Goal: Book appointment/travel/reservation

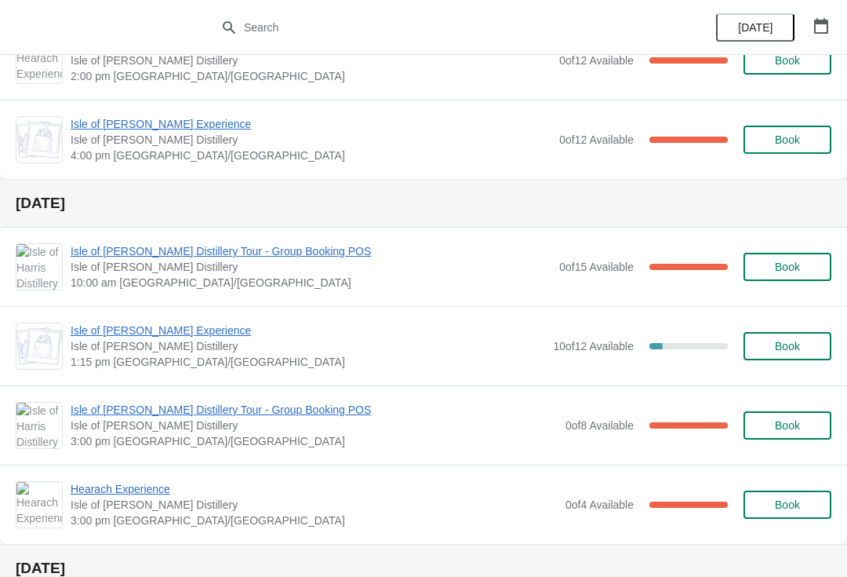
scroll to position [254, 0]
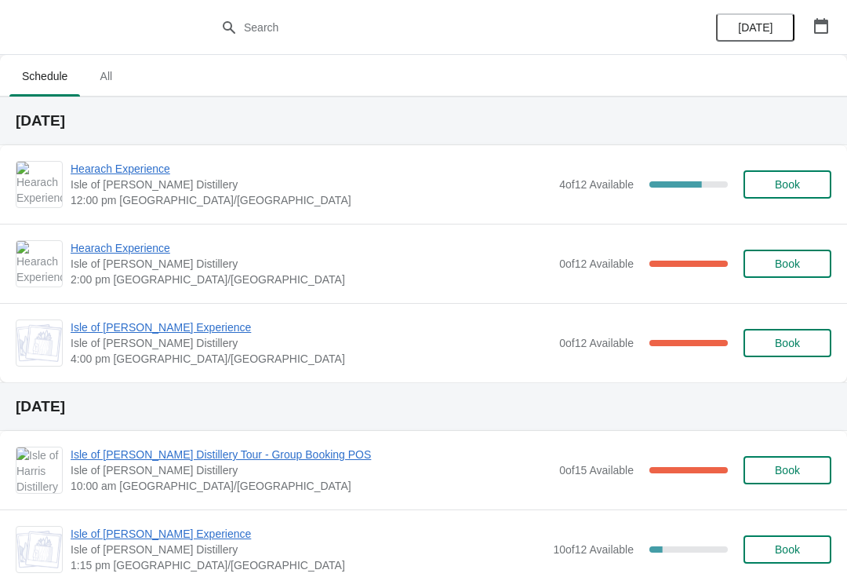
click at [829, 26] on button "button" at bounding box center [821, 26] width 28 height 28
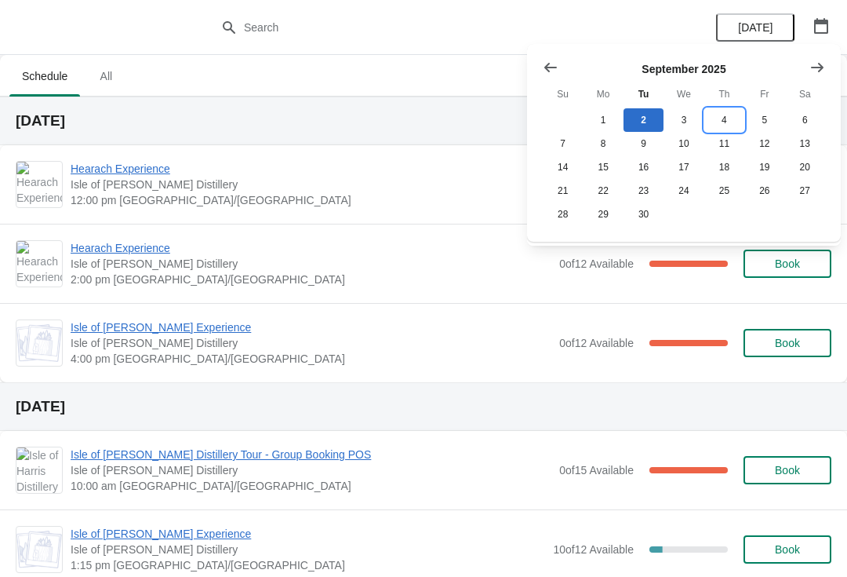
click at [724, 122] on button "4" at bounding box center [724, 120] width 40 height 24
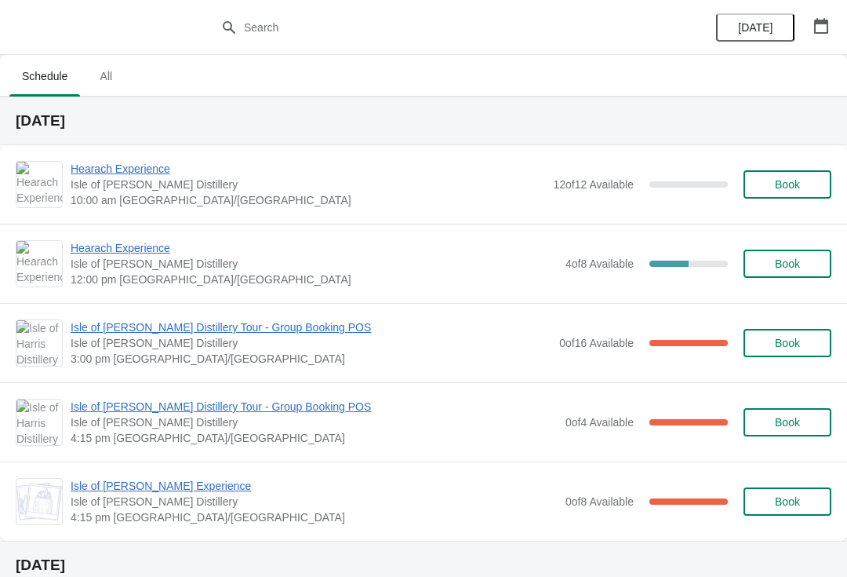
click at [790, 184] on span "Book" at bounding box center [787, 184] width 25 height 13
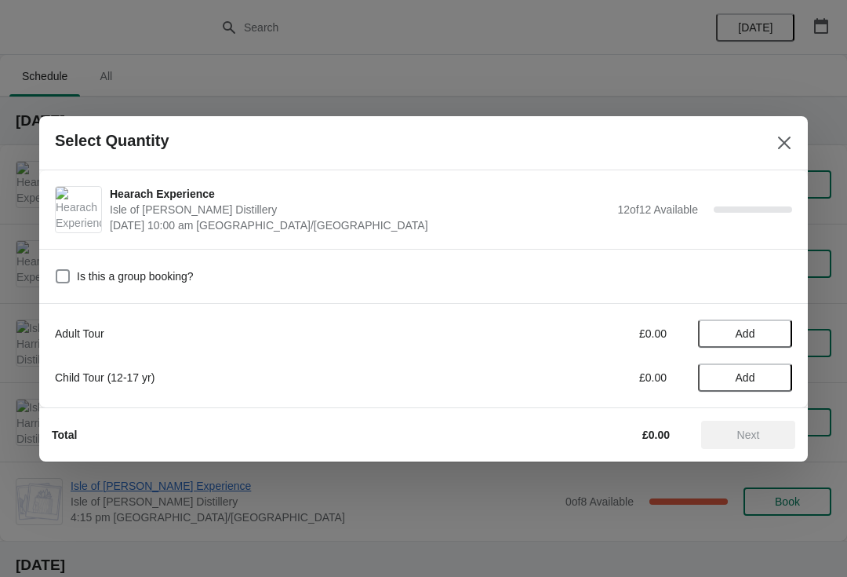
click at [751, 333] on span "Add" at bounding box center [746, 333] width 20 height 13
click at [780, 326] on icon at bounding box center [772, 333] width 16 height 16
click at [755, 448] on button "Next" at bounding box center [748, 434] width 94 height 28
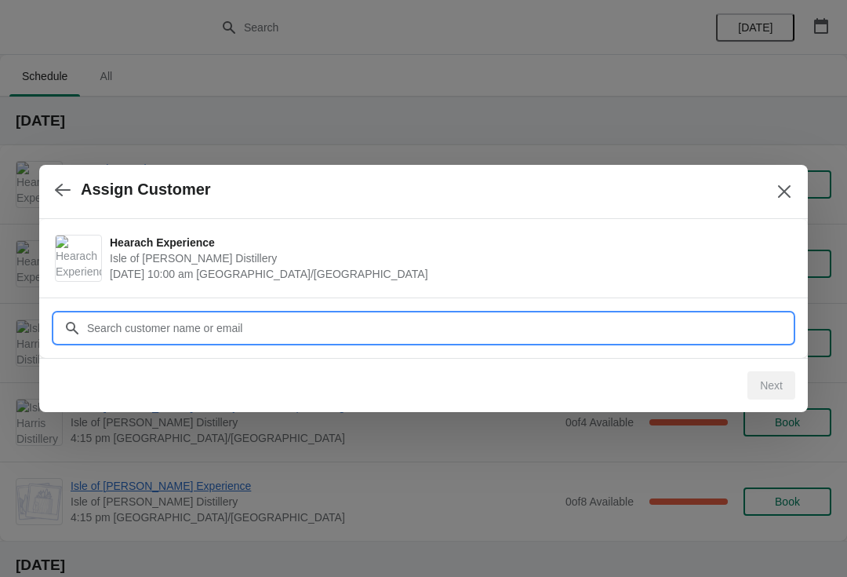
click at [387, 327] on input "Customer" at bounding box center [439, 328] width 706 height 28
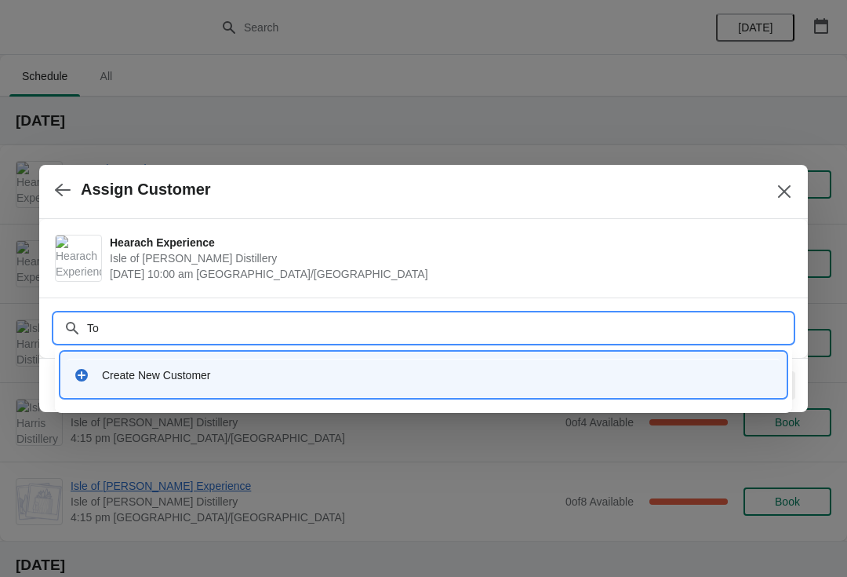
type input "T"
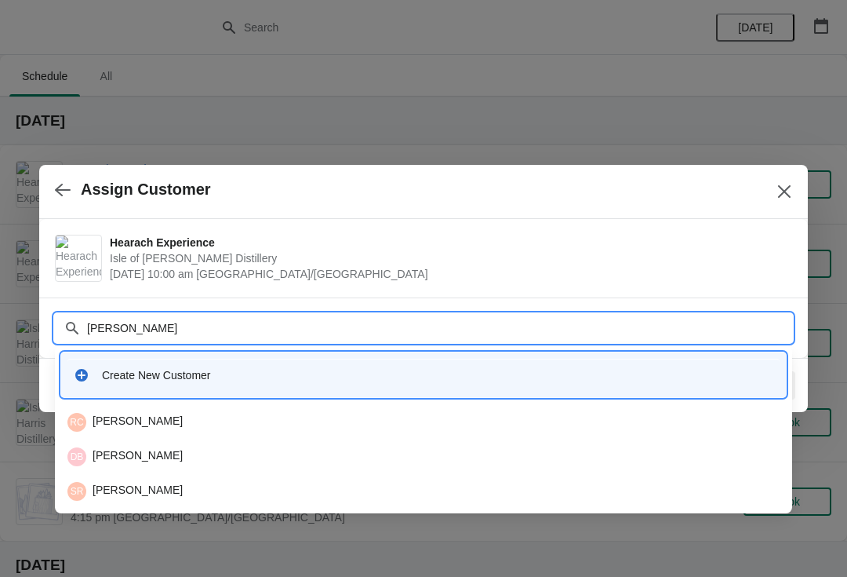
type input "Roddy Macfarlane"
click at [244, 383] on div "Create New Customer" at bounding box center [423, 374] width 712 height 32
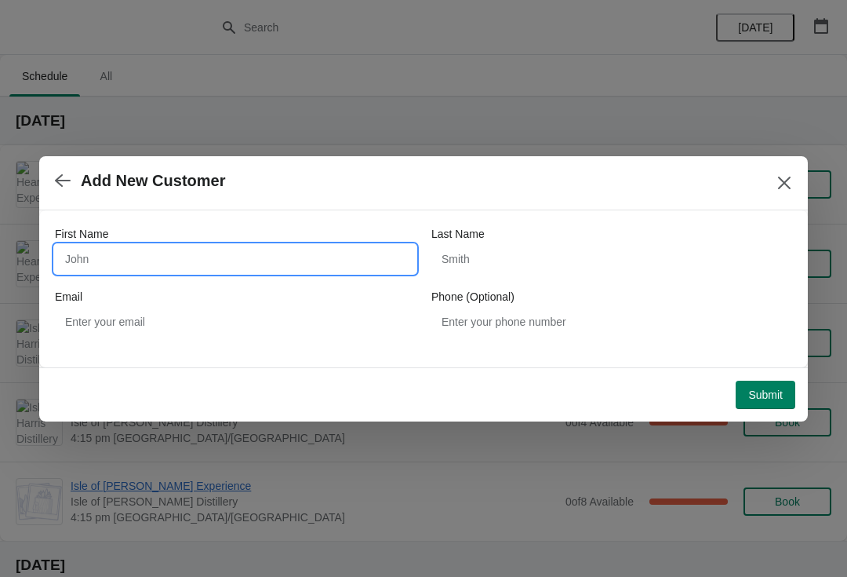
click at [212, 262] on input "First Name" at bounding box center [235, 259] width 361 height 28
type input "Roddy"
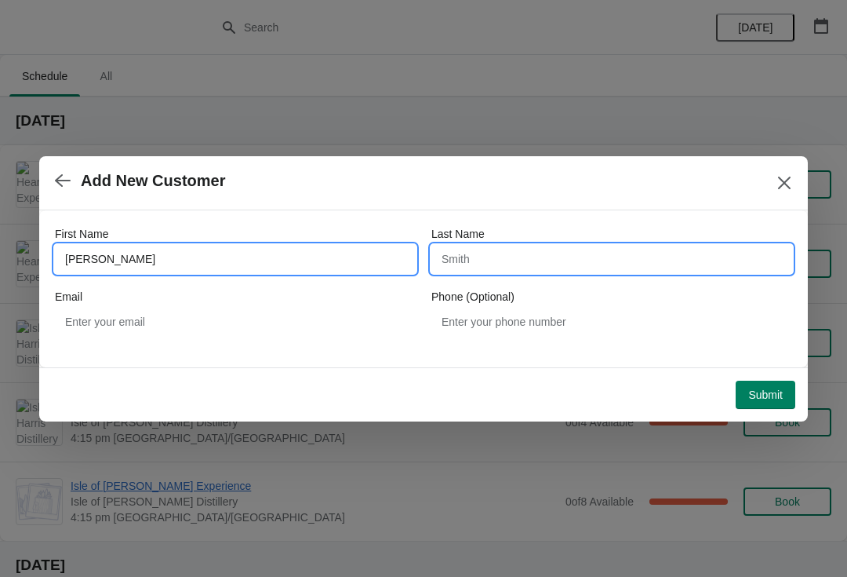
click at [518, 265] on input "Last Name" at bounding box center [611, 259] width 361 height 28
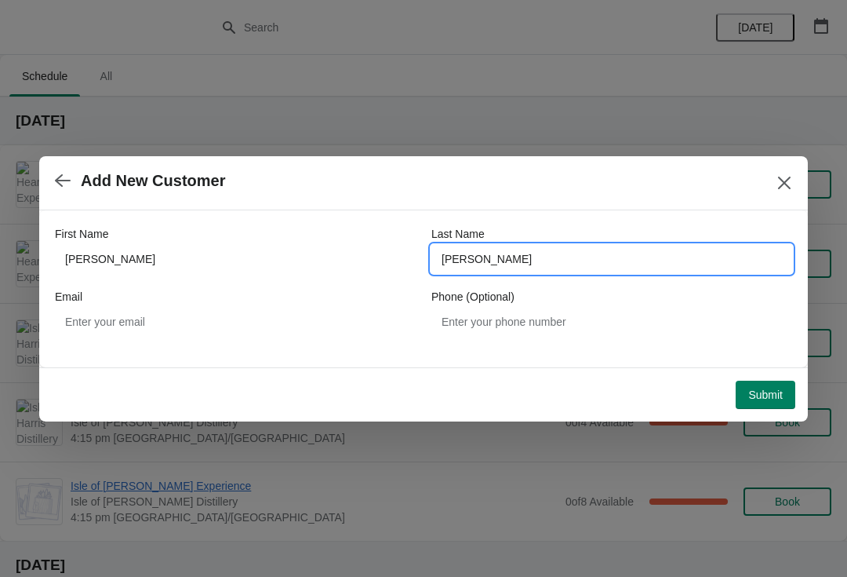
type input "Macfarlane"
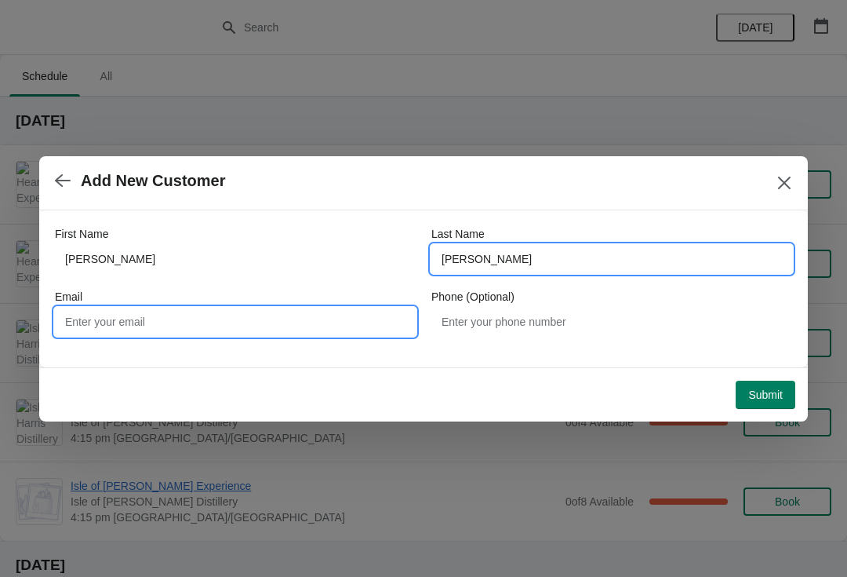
click at [245, 333] on input "Email" at bounding box center [235, 321] width 361 height 28
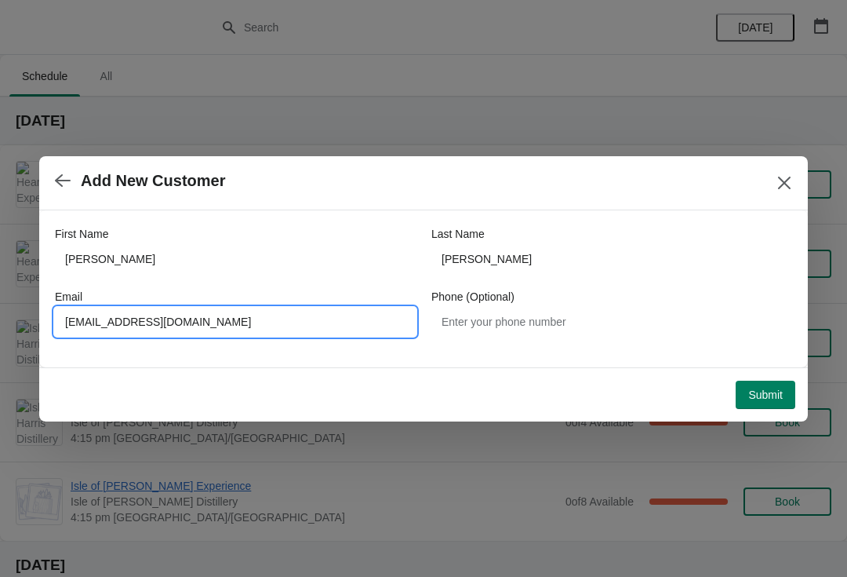
type input "Roddymcf@gmail.com"
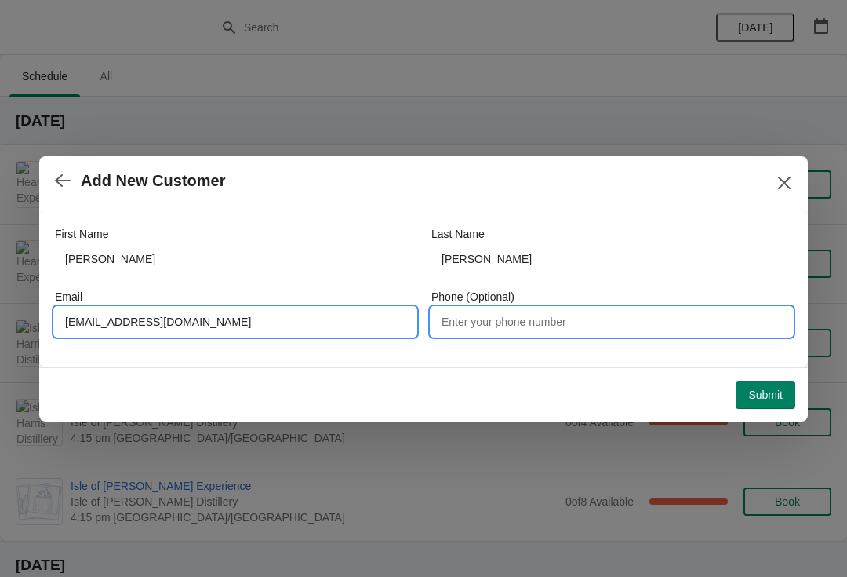
click at [560, 330] on input "Phone (Optional)" at bounding box center [611, 321] width 361 height 28
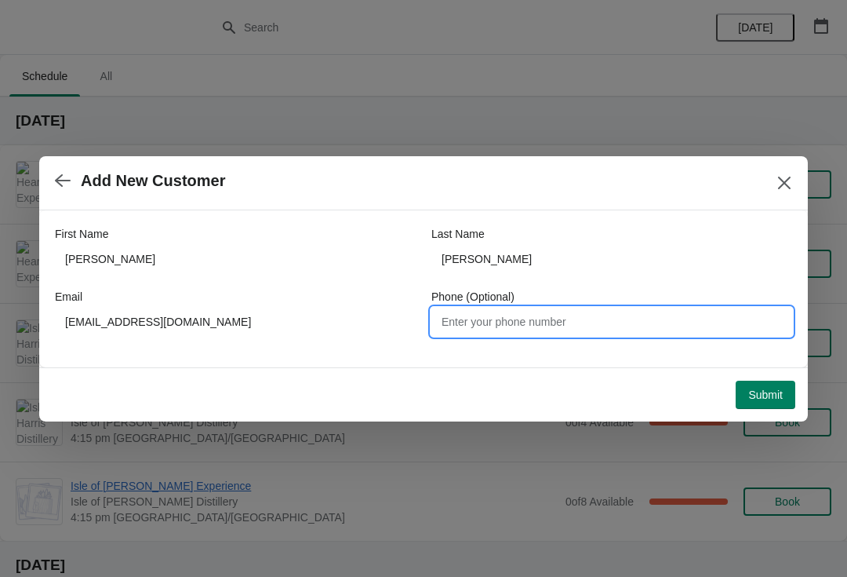
click at [773, 399] on span "Submit" at bounding box center [765, 394] width 35 height 13
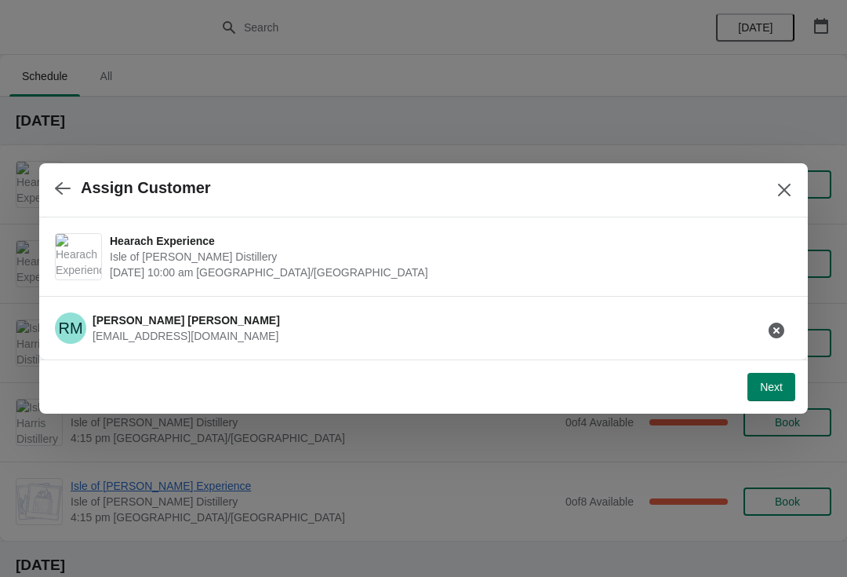
click at [767, 384] on span "Next" at bounding box center [771, 386] width 23 height 13
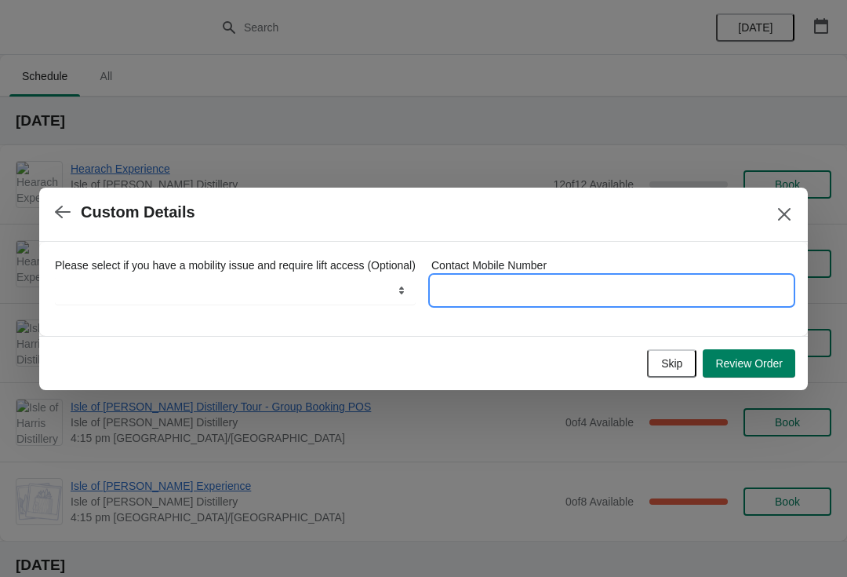
click at [578, 276] on input "Contact Mobile Number" at bounding box center [611, 290] width 361 height 28
type input "07746388600"
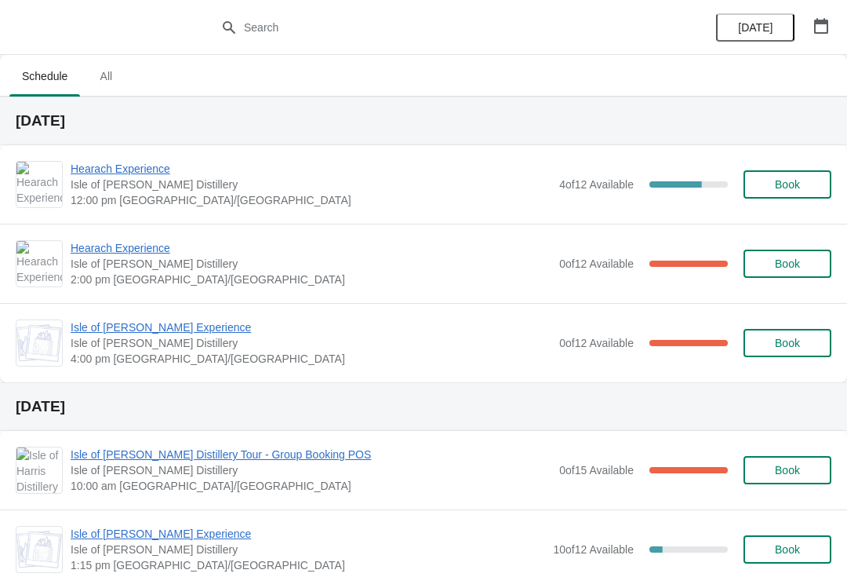
click at [164, 173] on span "Hearach Experience" at bounding box center [311, 169] width 481 height 16
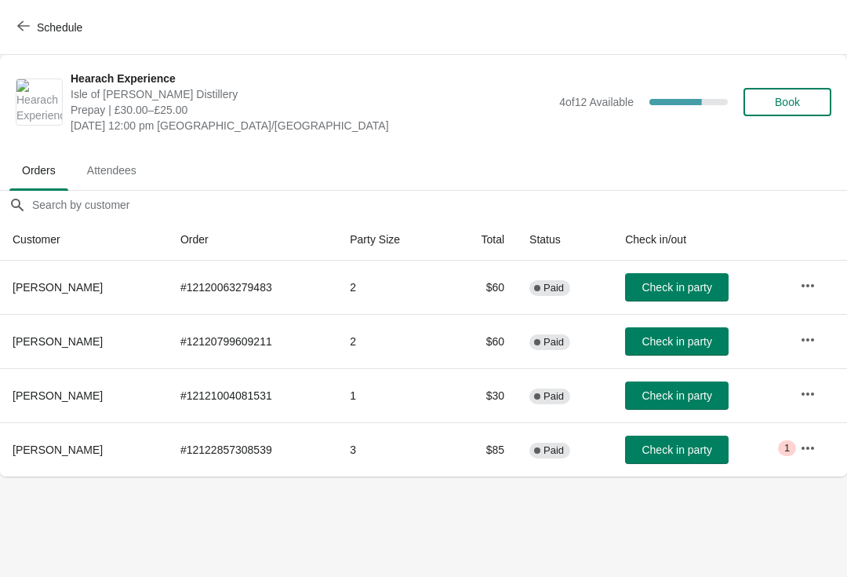
click at [27, 20] on icon "button" at bounding box center [23, 26] width 13 height 13
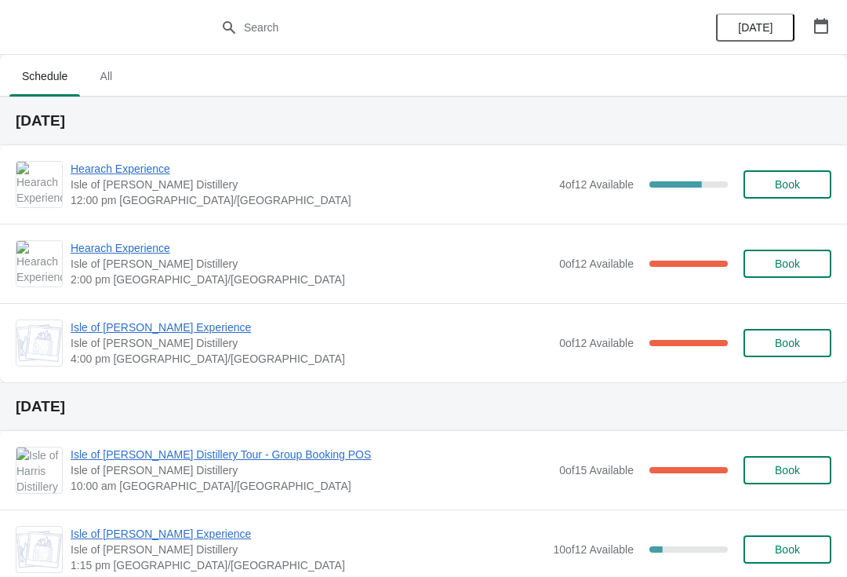
click at [800, 188] on span "Book" at bounding box center [787, 184] width 25 height 13
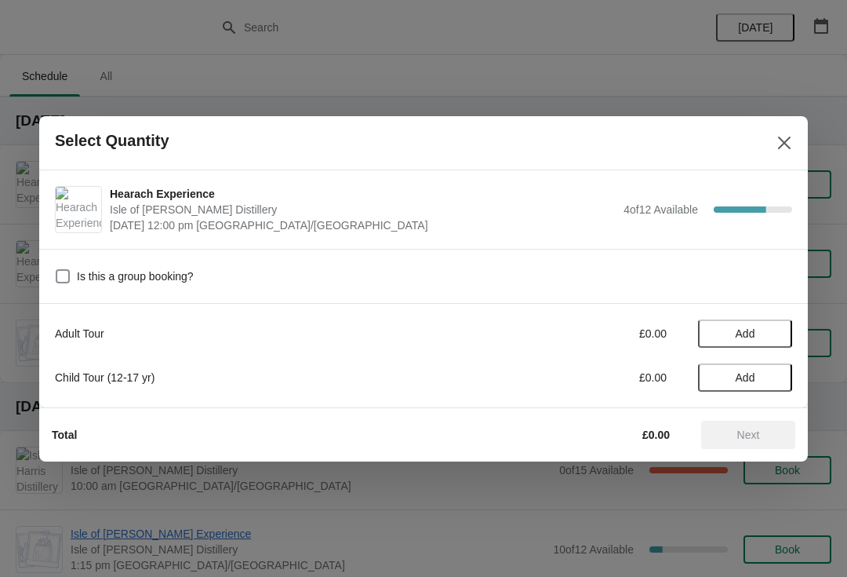
click at [762, 331] on span "Add" at bounding box center [745, 333] width 66 height 13
click at [778, 442] on button "Next" at bounding box center [748, 434] width 94 height 28
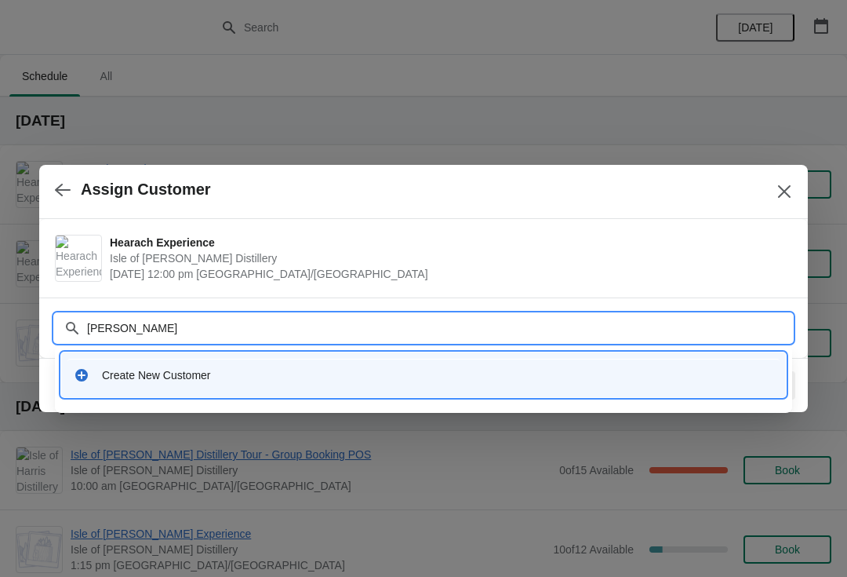
type input "[PERSON_NAME]"
click at [324, 384] on div "Create New Customer" at bounding box center [423, 374] width 712 height 32
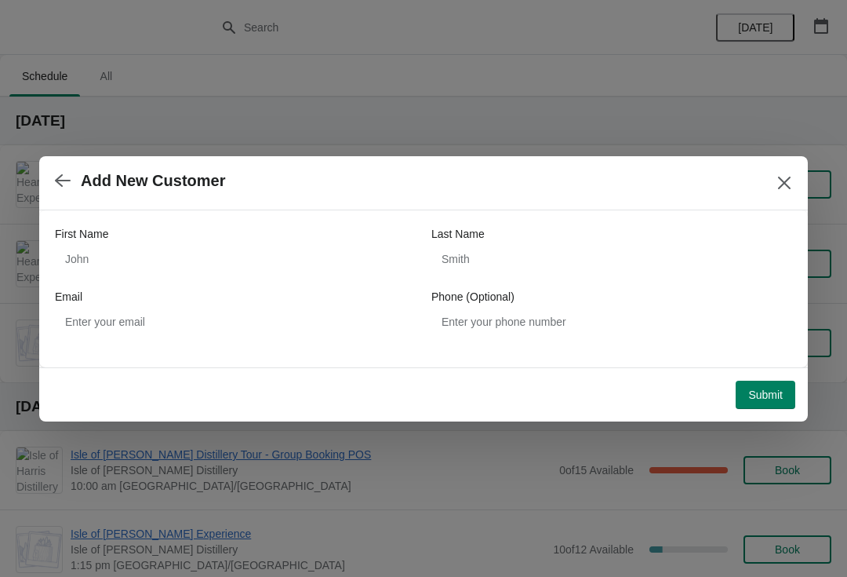
click at [766, 398] on span "Submit" at bounding box center [765, 394] width 35 height 13
click at [789, 184] on icon "Close" at bounding box center [785, 183] width 16 height 16
